Goal: Task Accomplishment & Management: Manage account settings

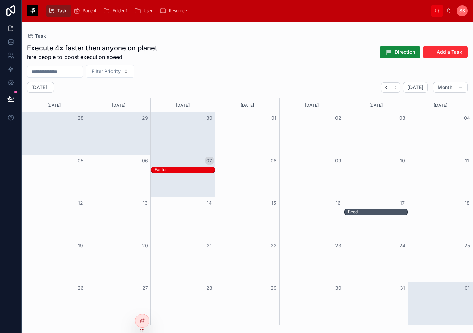
click at [458, 10] on div "Ss" at bounding box center [462, 10] width 11 height 11
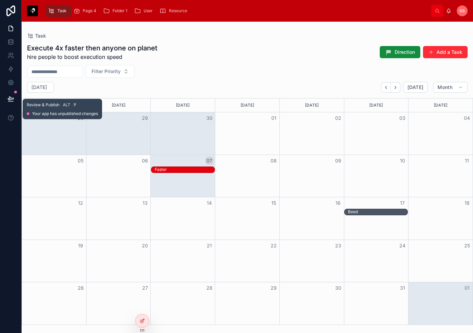
click at [6, 98] on button at bounding box center [10, 98] width 15 height 19
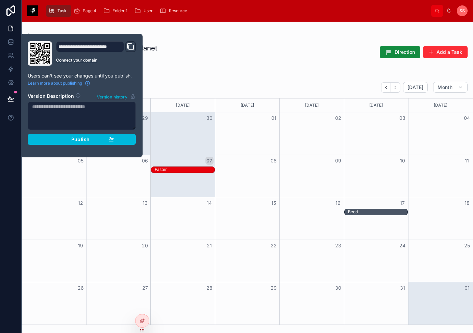
click at [116, 49] on div "**********" at bounding box center [90, 46] width 68 height 11
click at [116, 46] on div "**********" at bounding box center [90, 46] width 68 height 11
click at [113, 47] on div "**********" at bounding box center [90, 46] width 68 height 11
click at [131, 46] on icon "Domain and Custom Link" at bounding box center [130, 47] width 8 height 8
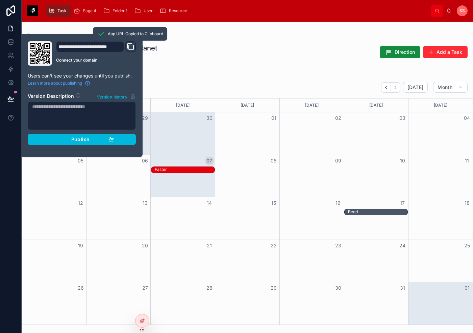
click at [89, 140] on span "Publish" at bounding box center [80, 139] width 18 height 6
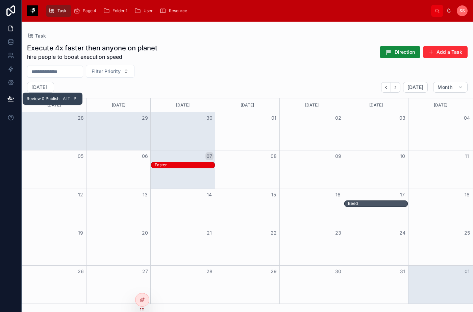
click at [9, 100] on icon at bounding box center [10, 98] width 7 height 7
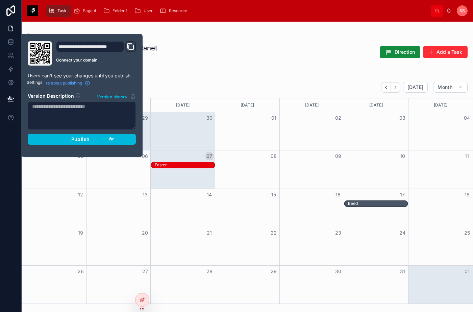
click at [9, 79] on icon at bounding box center [10, 82] width 7 height 7
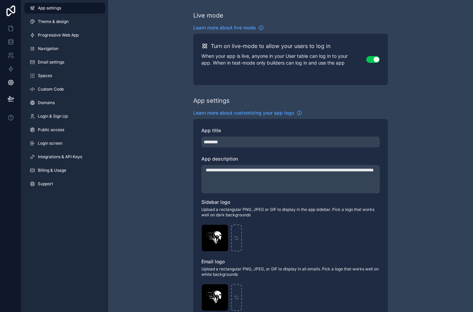
click at [59, 119] on link "Login & Sign Up" at bounding box center [64, 116] width 81 height 11
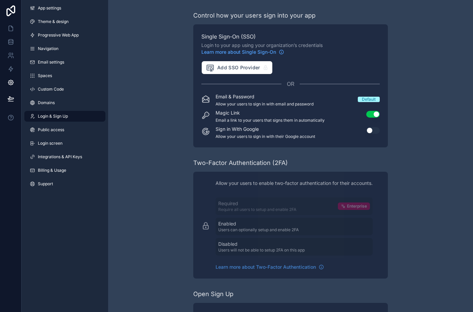
click at [370, 99] on div "Default" at bounding box center [369, 99] width 14 height 5
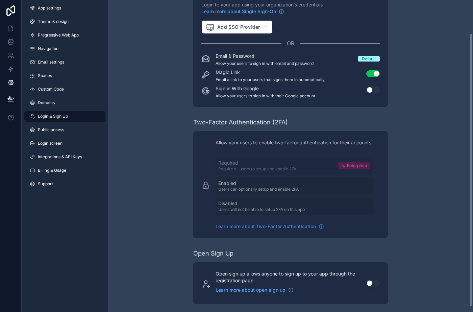
scroll to position [44, 0]
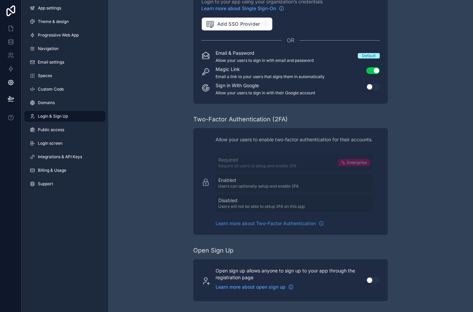
click at [55, 132] on link "Public access" at bounding box center [64, 129] width 81 height 11
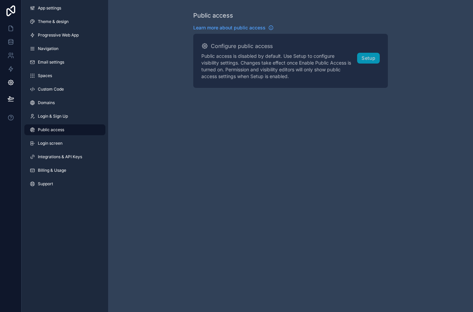
click at [65, 39] on link "Progressive Web App" at bounding box center [64, 35] width 81 height 11
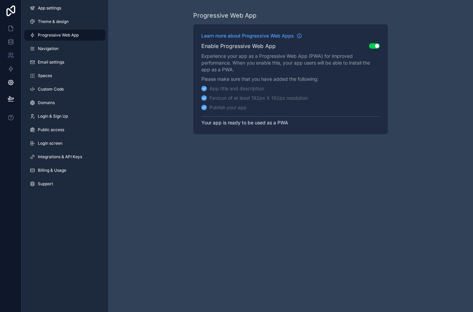
click at [207, 90] on div "App title and description" at bounding box center [232, 88] width 63 height 7
click at [202, 89] on icon "scrollable content" at bounding box center [204, 88] width 5 height 5
click at [370, 44] on button "Use setting" at bounding box center [374, 45] width 11 height 5
click at [372, 44] on button "Use setting" at bounding box center [374, 45] width 11 height 5
click at [9, 101] on icon at bounding box center [10, 98] width 7 height 7
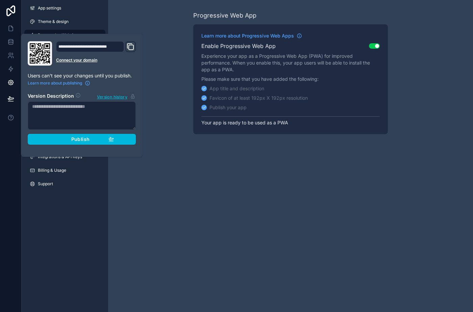
click at [65, 143] on button "Publish" at bounding box center [82, 139] width 108 height 11
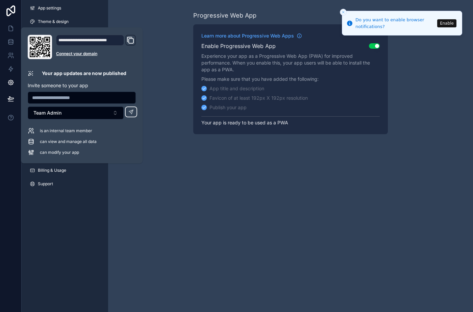
click at [131, 39] on icon "Domain and Custom Link" at bounding box center [131, 41] width 5 height 5
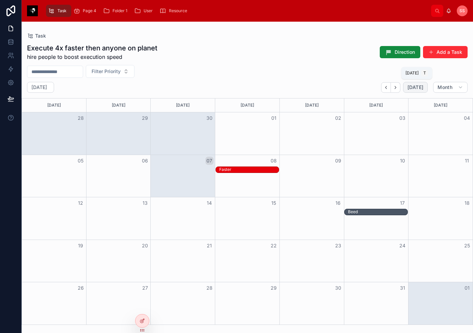
click at [199, 89] on span "[DATE]" at bounding box center [416, 87] width 16 height 6
click at [163, 171] on div "Month View" at bounding box center [118, 169] width 193 height 7
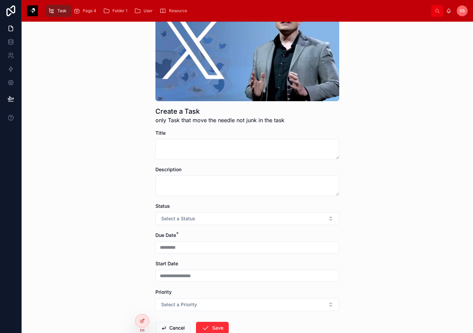
scroll to position [99, 0]
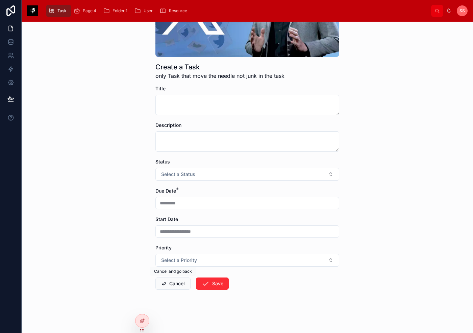
click at [170, 283] on button "Cancel" at bounding box center [172, 283] width 35 height 12
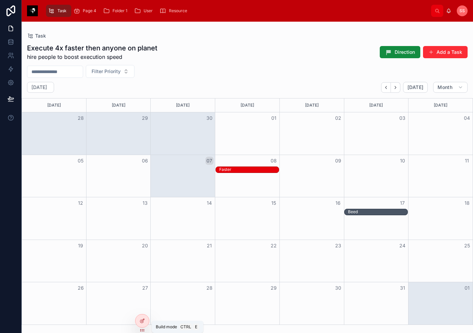
click at [138, 291] on div at bounding box center [143, 320] width 14 height 13
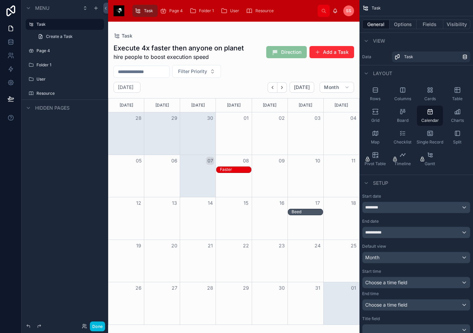
click at [166, 9] on icon "scrollable content" at bounding box center [163, 10] width 7 height 7
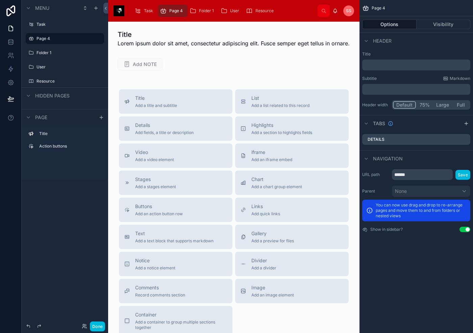
click at [195, 9] on icon "scrollable content" at bounding box center [193, 10] width 7 height 7
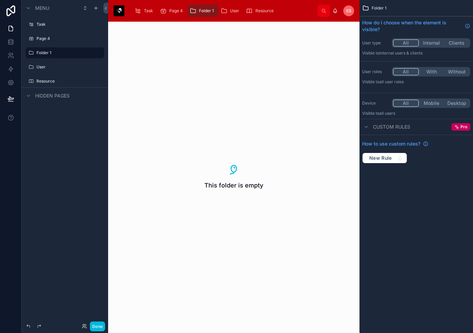
click at [199, 8] on div "Folder 1" at bounding box center [203, 10] width 27 height 11
click at [0, 0] on icon "scrollable content" at bounding box center [0, 0] width 0 height 0
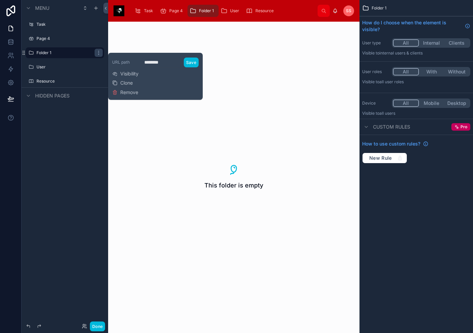
click at [127, 91] on span "Remove" at bounding box center [129, 92] width 18 height 7
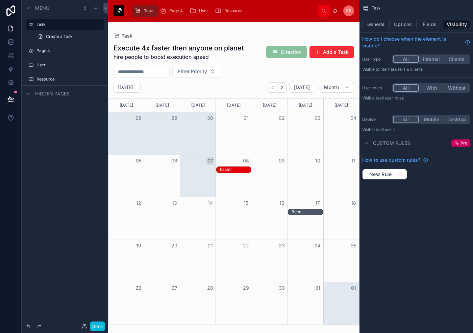
click at [0, 0] on icon "scrollable content" at bounding box center [0, 0] width 0 height 0
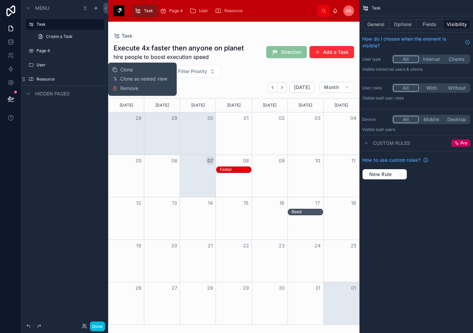
click at [117, 88] on icon at bounding box center [114, 88] width 5 height 5
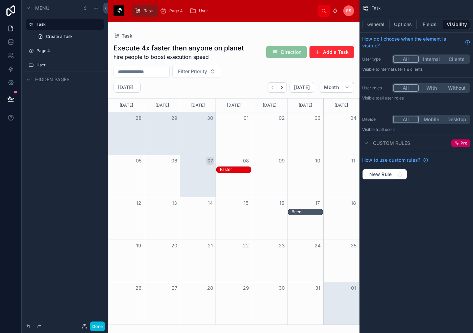
click at [0, 0] on icon "scrollable content" at bounding box center [0, 0] width 0 height 0
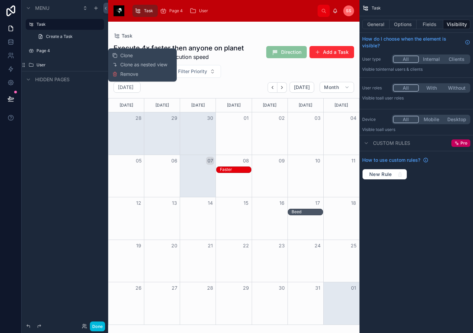
click at [118, 74] on button "Remove" at bounding box center [125, 74] width 26 height 7
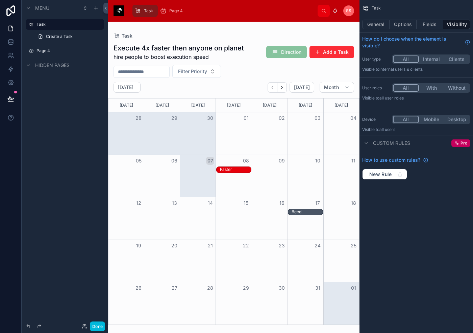
click at [0, 0] on icon "scrollable content" at bounding box center [0, 0] width 0 height 0
click at [117, 55] on icon at bounding box center [114, 55] width 5 height 5
click at [144, 12] on span "Task" at bounding box center [148, 10] width 9 height 5
click at [29, 9] on icon "scrollable content" at bounding box center [28, 7] width 5 height 5
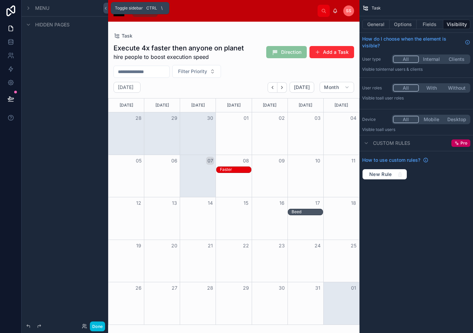
click at [106, 9] on icon at bounding box center [105, 8] width 5 height 5
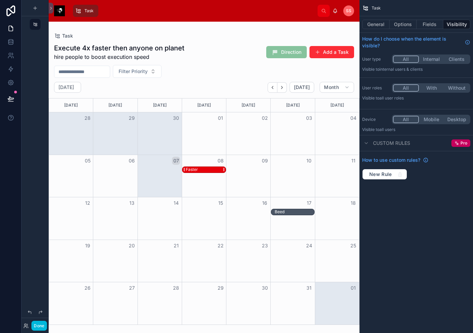
click at [197, 169] on div "Faster" at bounding box center [192, 169] width 12 height 5
click at [36, 291] on button "Done" at bounding box center [38, 325] width 15 height 10
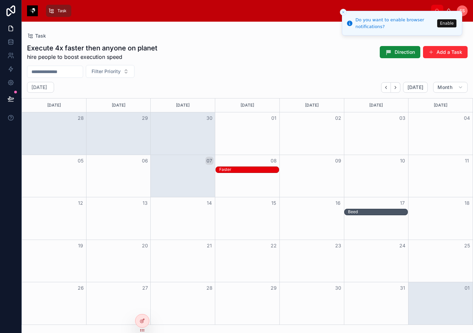
click at [199, 23] on button "Enable" at bounding box center [446, 23] width 19 height 8
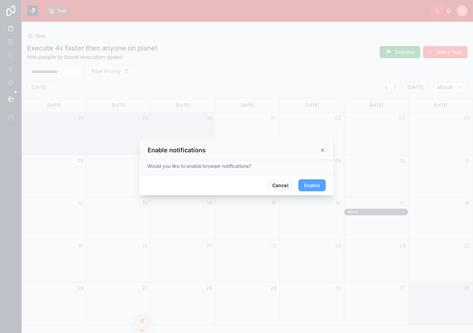
click at [199, 185] on button "Enable" at bounding box center [311, 185] width 27 height 12
click at [199, 148] on icon at bounding box center [322, 148] width 5 height 5
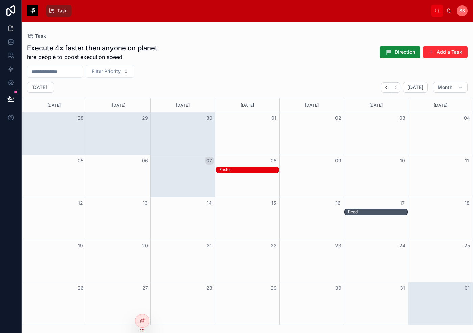
click at [199, 180] on div "Month View" at bounding box center [247, 176] width 65 height 42
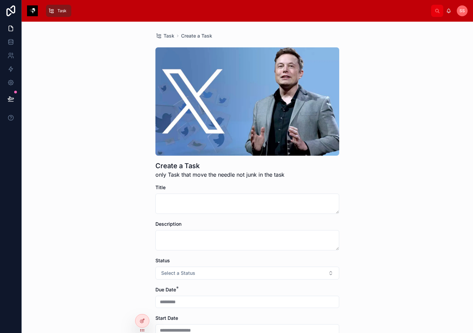
click at [52, 11] on icon "scrollable content" at bounding box center [51, 10] width 6 height 7
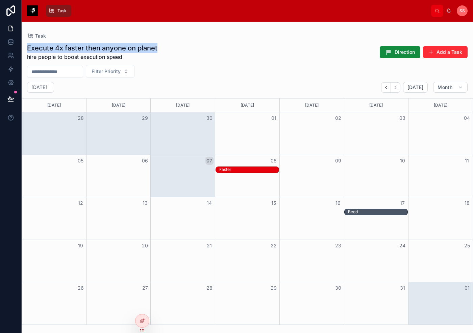
drag, startPoint x: 27, startPoint y: 48, endPoint x: 162, endPoint y: 51, distance: 134.5
click at [162, 51] on div "Execute 4x faster then anyone on planet hire people to boost execution speed Di…" at bounding box center [247, 52] width 441 height 18
drag, startPoint x: 251, startPoint y: 172, endPoint x: 267, endPoint y: 175, distance: 16.3
click at [199, 175] on div "05 06 07 08 09 10 11 Faster Faster" at bounding box center [247, 175] width 451 height 43
drag, startPoint x: 375, startPoint y: 210, endPoint x: 427, endPoint y: 214, distance: 52.2
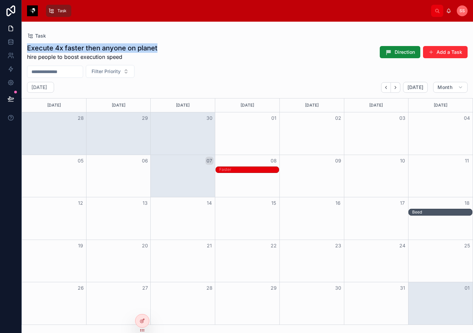
drag, startPoint x: 378, startPoint y: 214, endPoint x: 420, endPoint y: 215, distance: 42.3
drag, startPoint x: 442, startPoint y: 213, endPoint x: 390, endPoint y: 216, distance: 52.2
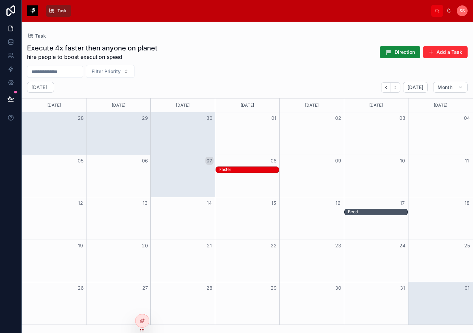
click at [199, 39] on div "Task" at bounding box center [247, 35] width 441 height 7
click at [199, 11] on span "Ss" at bounding box center [462, 10] width 5 height 5
drag, startPoint x: 238, startPoint y: 169, endPoint x: 196, endPoint y: 167, distance: 41.6
drag, startPoint x: 204, startPoint y: 171, endPoint x: 246, endPoint y: 169, distance: 41.3
